Goal: Find specific page/section

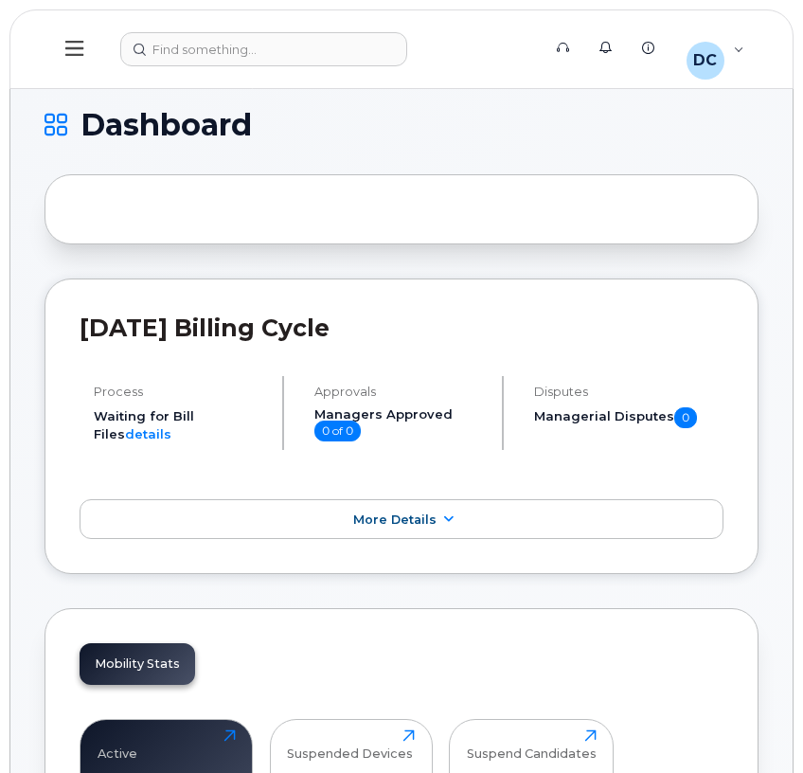
click at [74, 54] on icon at bounding box center [74, 48] width 18 height 15
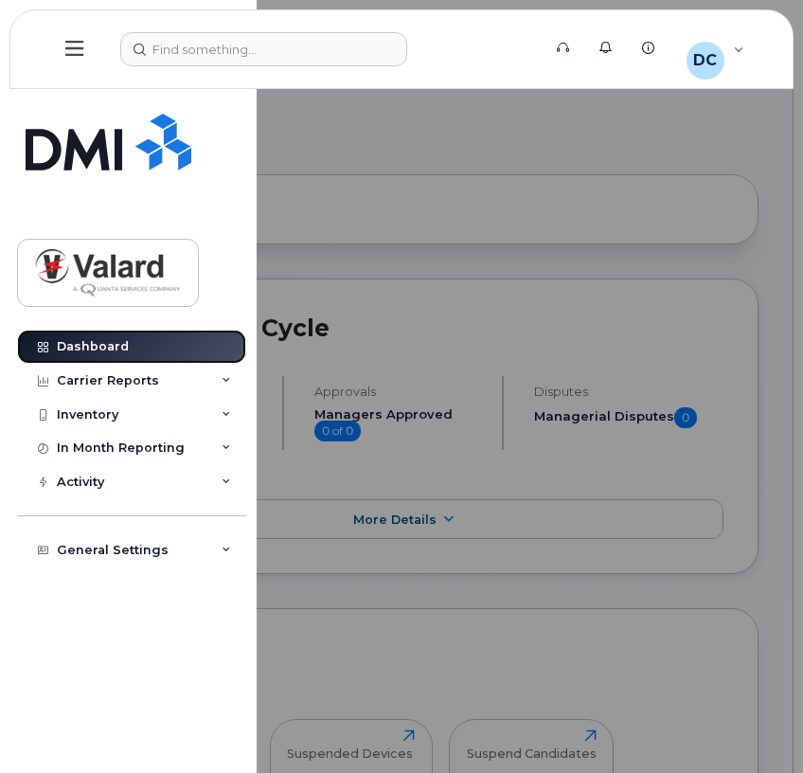
click at [146, 353] on link "Dashboard" at bounding box center [131, 347] width 229 height 34
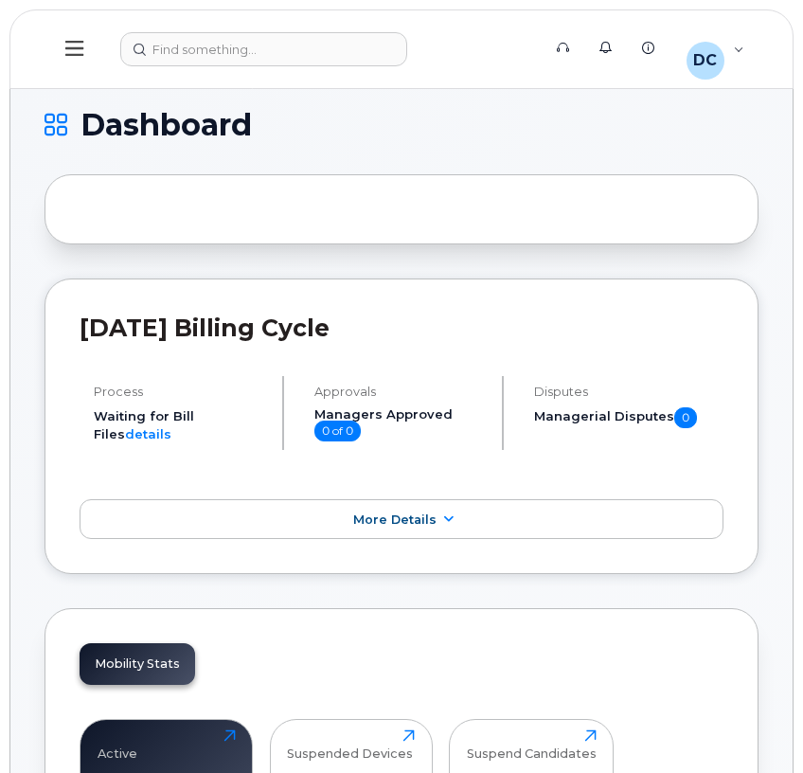
click at [68, 136] on h1 "Dashboard" at bounding box center [397, 125] width 705 height 30
click at [80, 55] on icon at bounding box center [74, 48] width 18 height 15
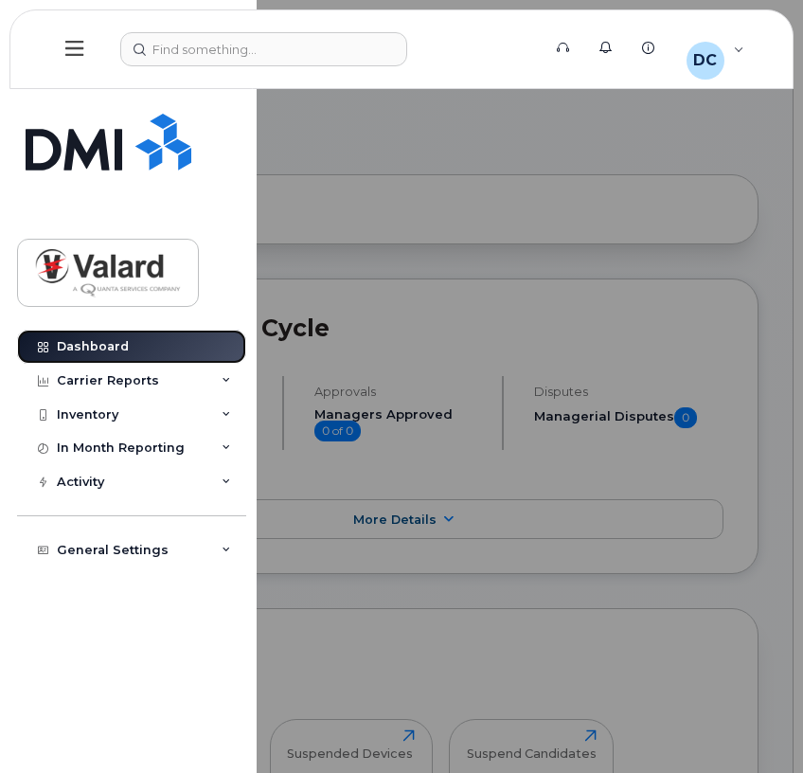
click at [181, 351] on link "Dashboard" at bounding box center [131, 347] width 229 height 34
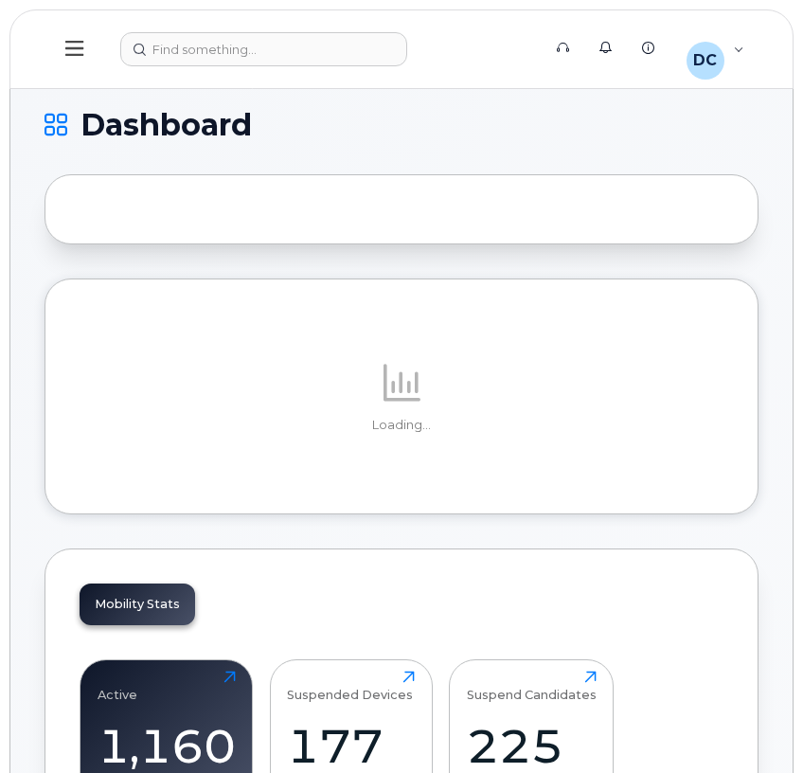
click at [69, 33] on button at bounding box center [75, 49] width 61 height 55
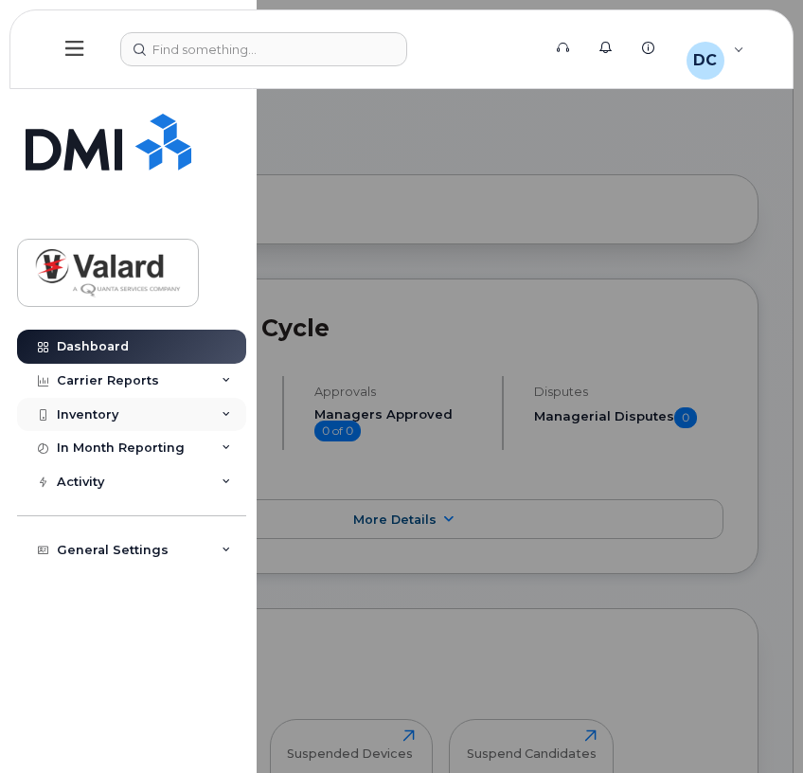
click at [206, 411] on div "Inventory" at bounding box center [131, 415] width 229 height 34
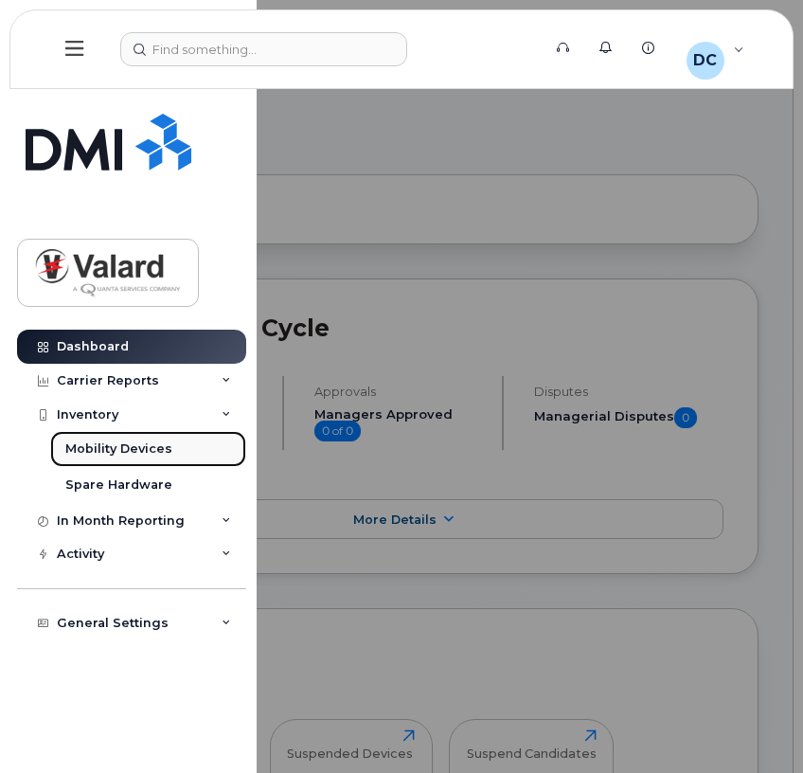
click at [136, 443] on div "Mobility Devices" at bounding box center [118, 448] width 107 height 17
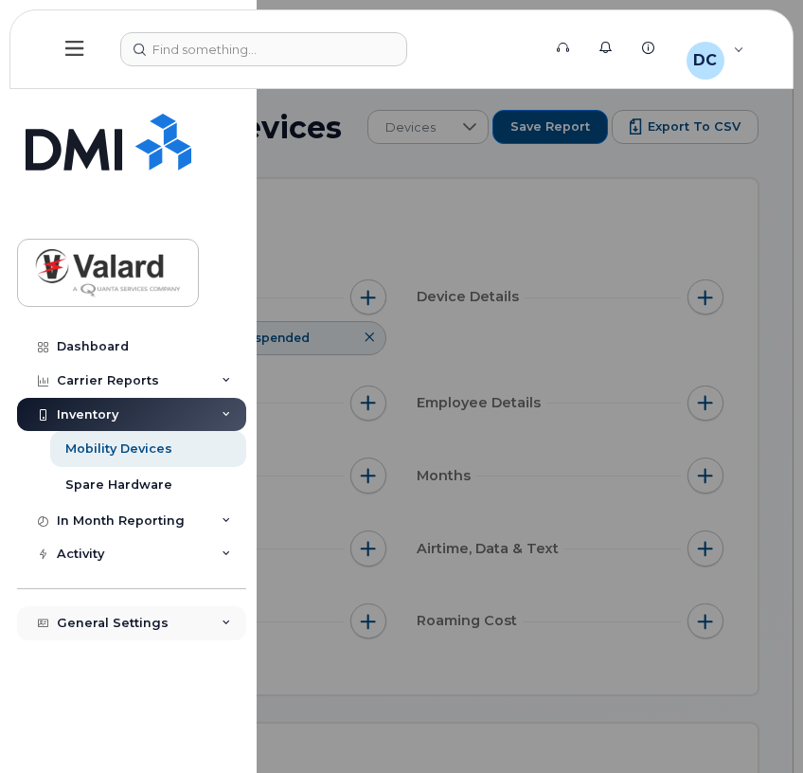
click at [99, 618] on div "General Settings" at bounding box center [113, 623] width 112 height 15
